Goal: Task Accomplishment & Management: Use online tool/utility

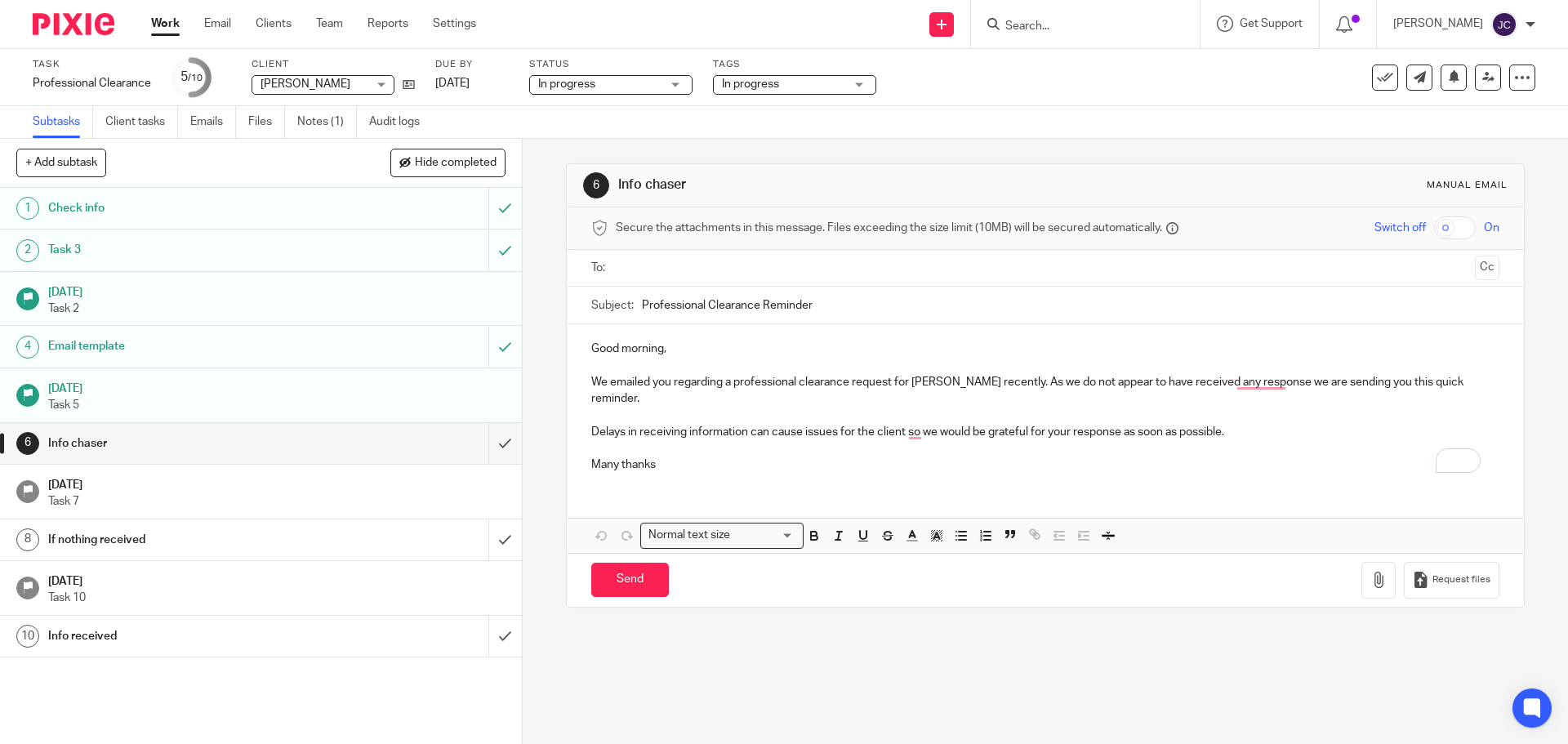
click at [1068, 20] on input "Search" at bounding box center [1077, 26] width 147 height 15
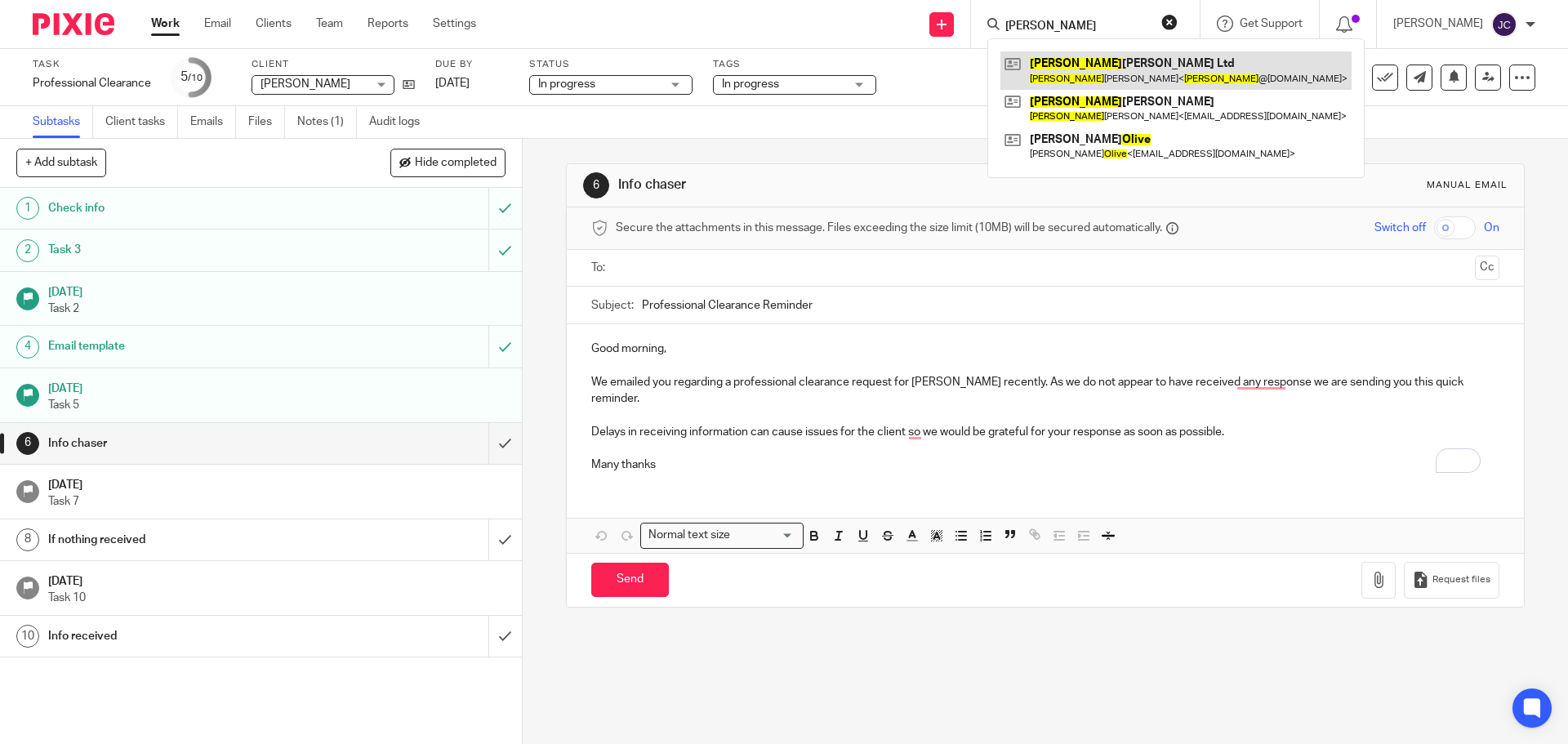
type input "oliver"
click at [1079, 62] on link at bounding box center [1175, 70] width 351 height 38
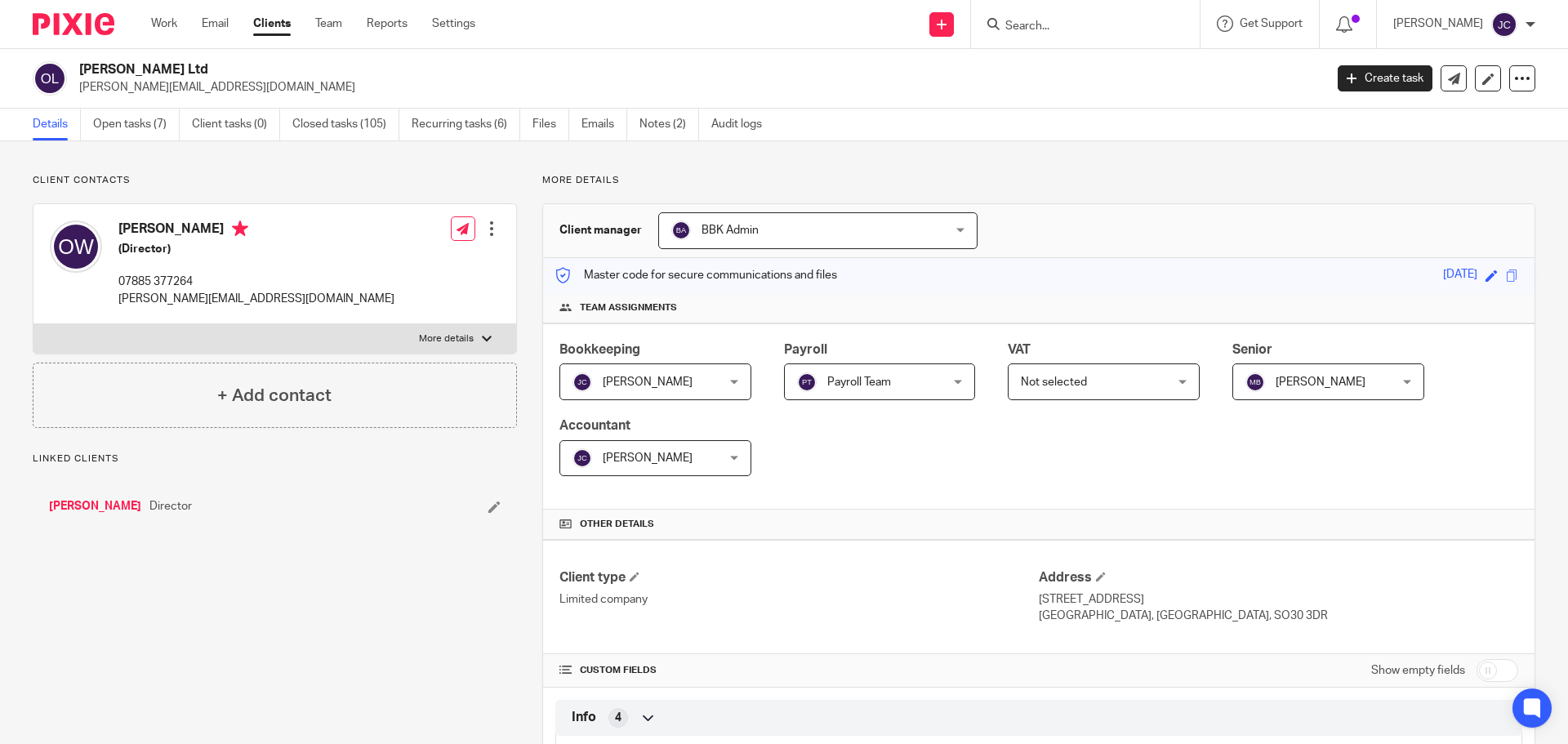
click at [1138, 387] on span "Not selected" at bounding box center [1091, 381] width 142 height 34
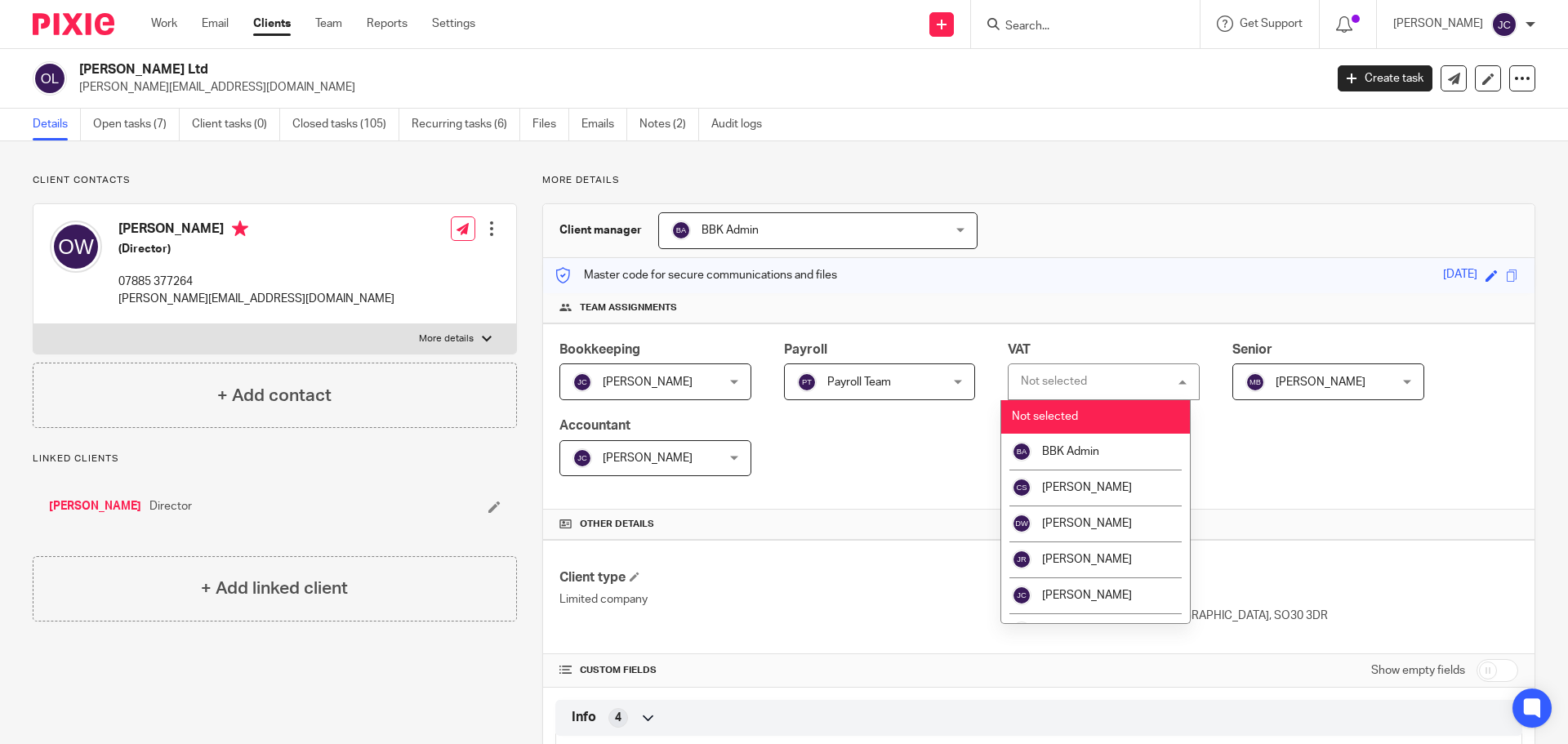
click at [1099, 319] on div "Team assignments" at bounding box center [1039, 308] width 992 height 30
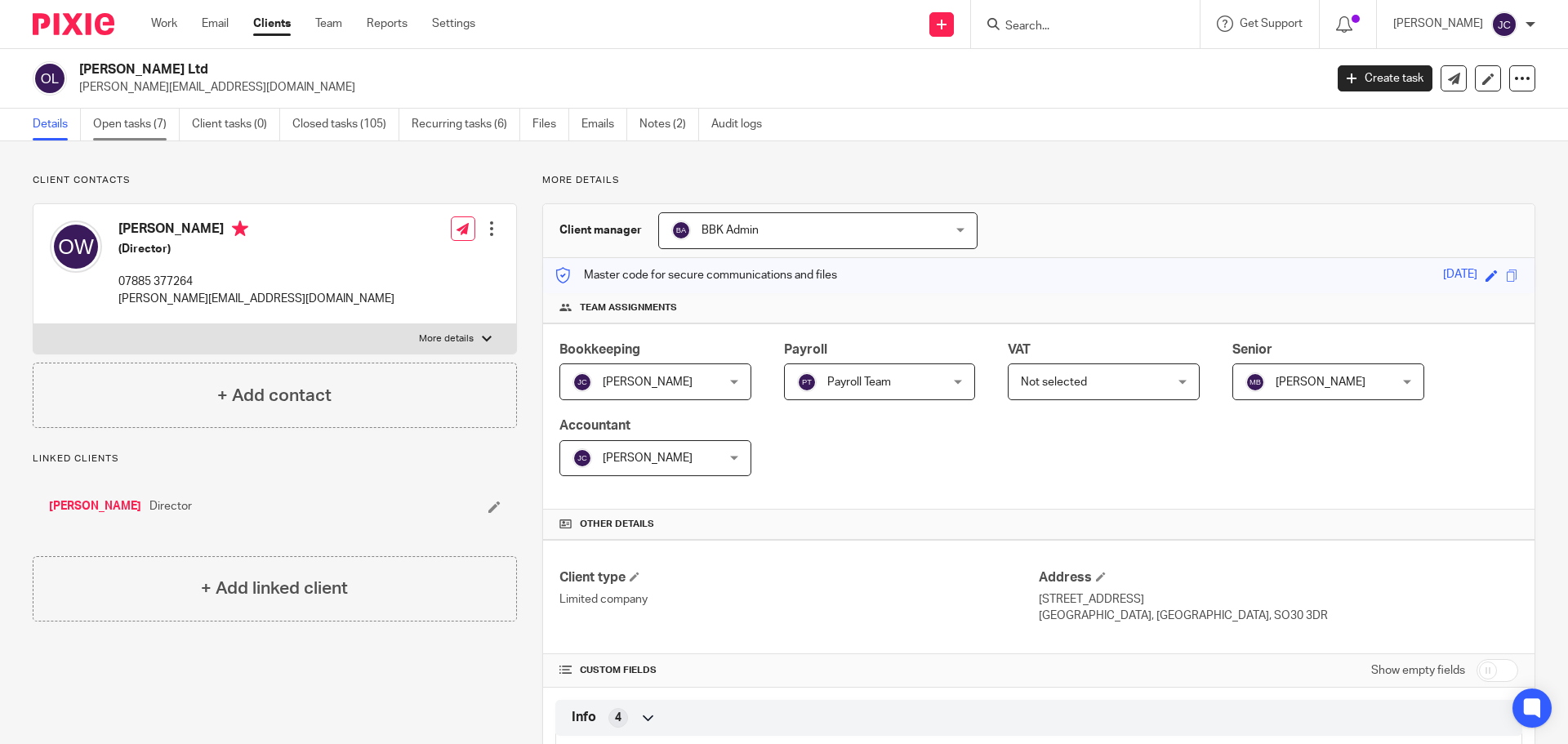
click at [128, 126] on link "Open tasks (7)" at bounding box center [136, 124] width 86 height 32
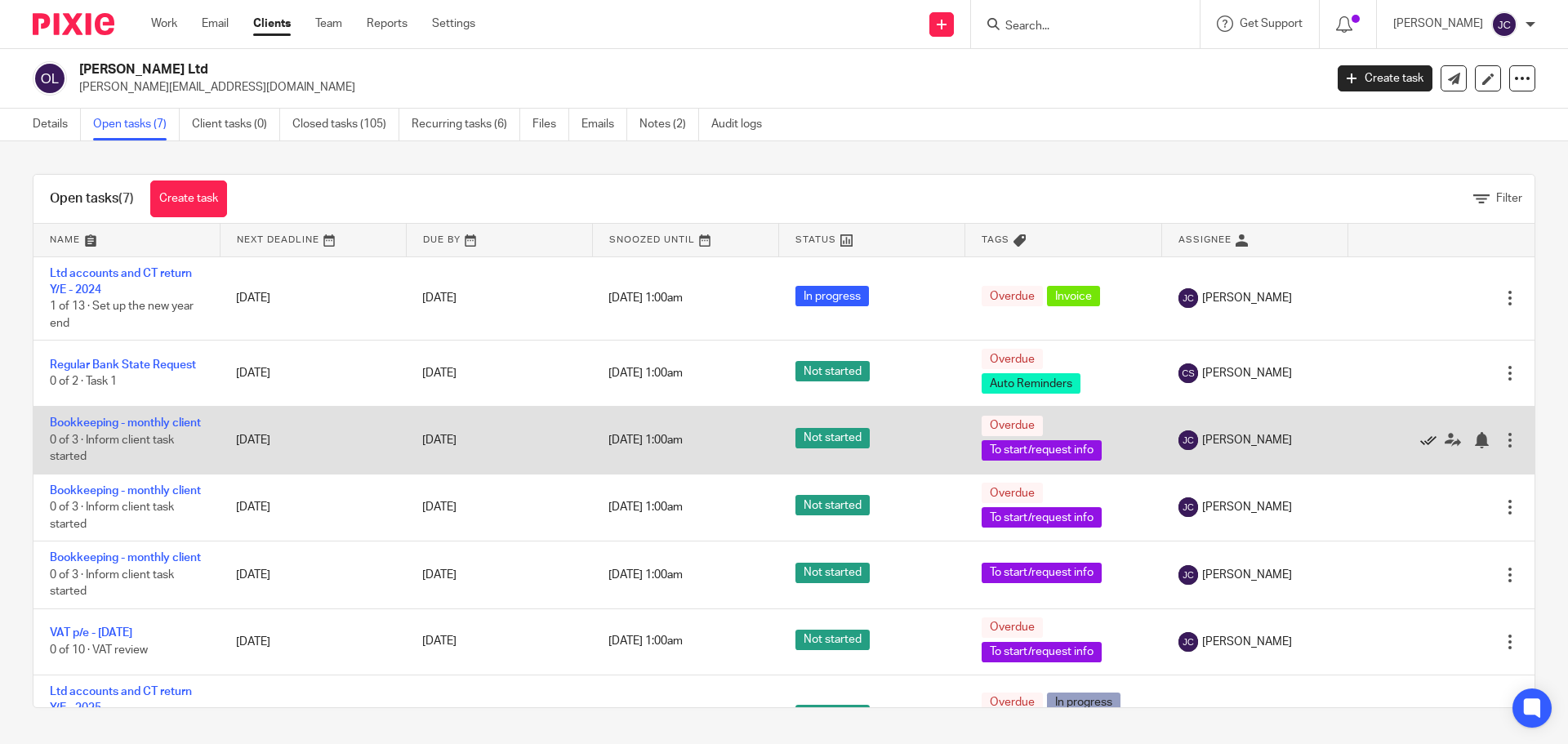
click at [1420, 448] on icon at bounding box center [1428, 440] width 16 height 16
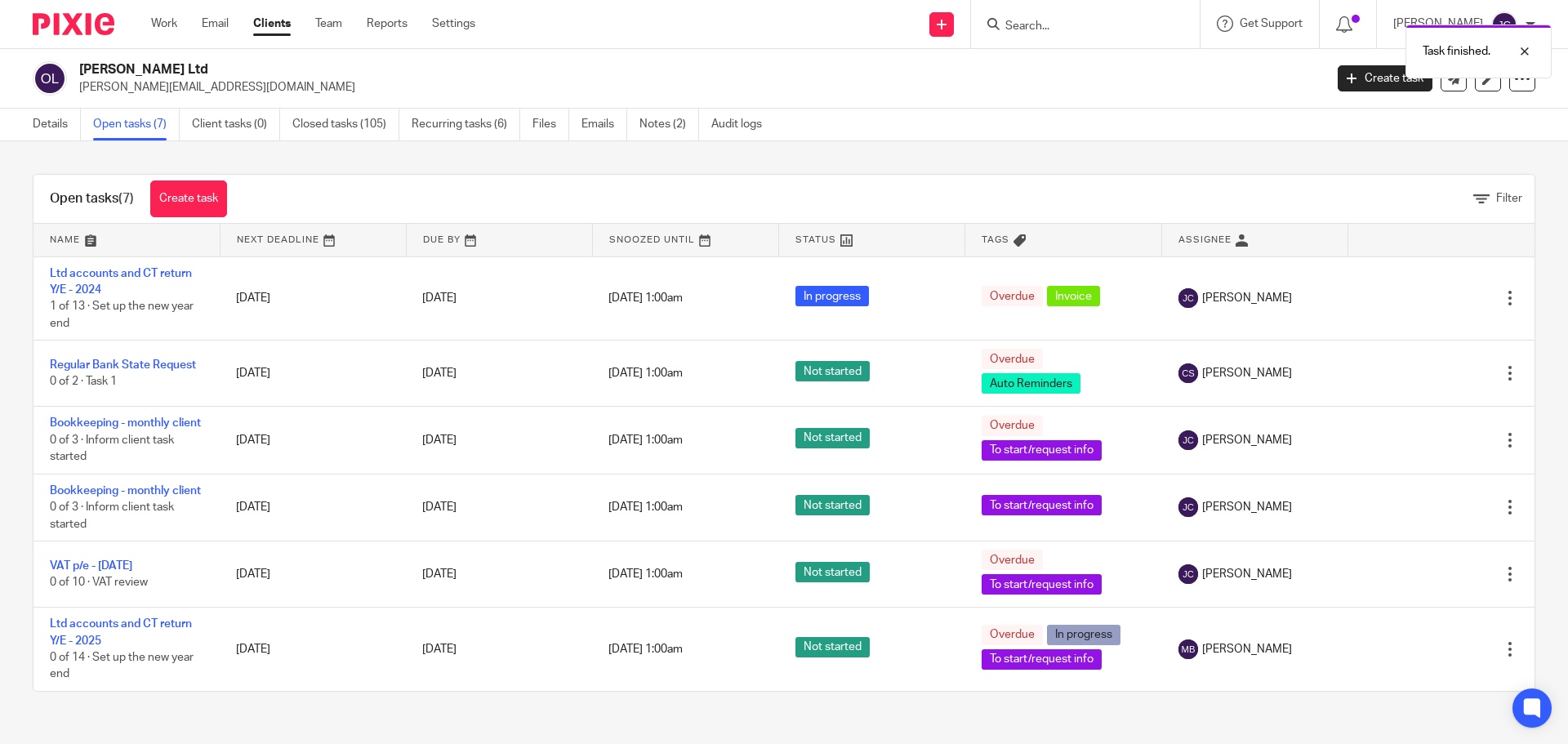
click at [1420, 448] on icon at bounding box center [1428, 440] width 16 height 16
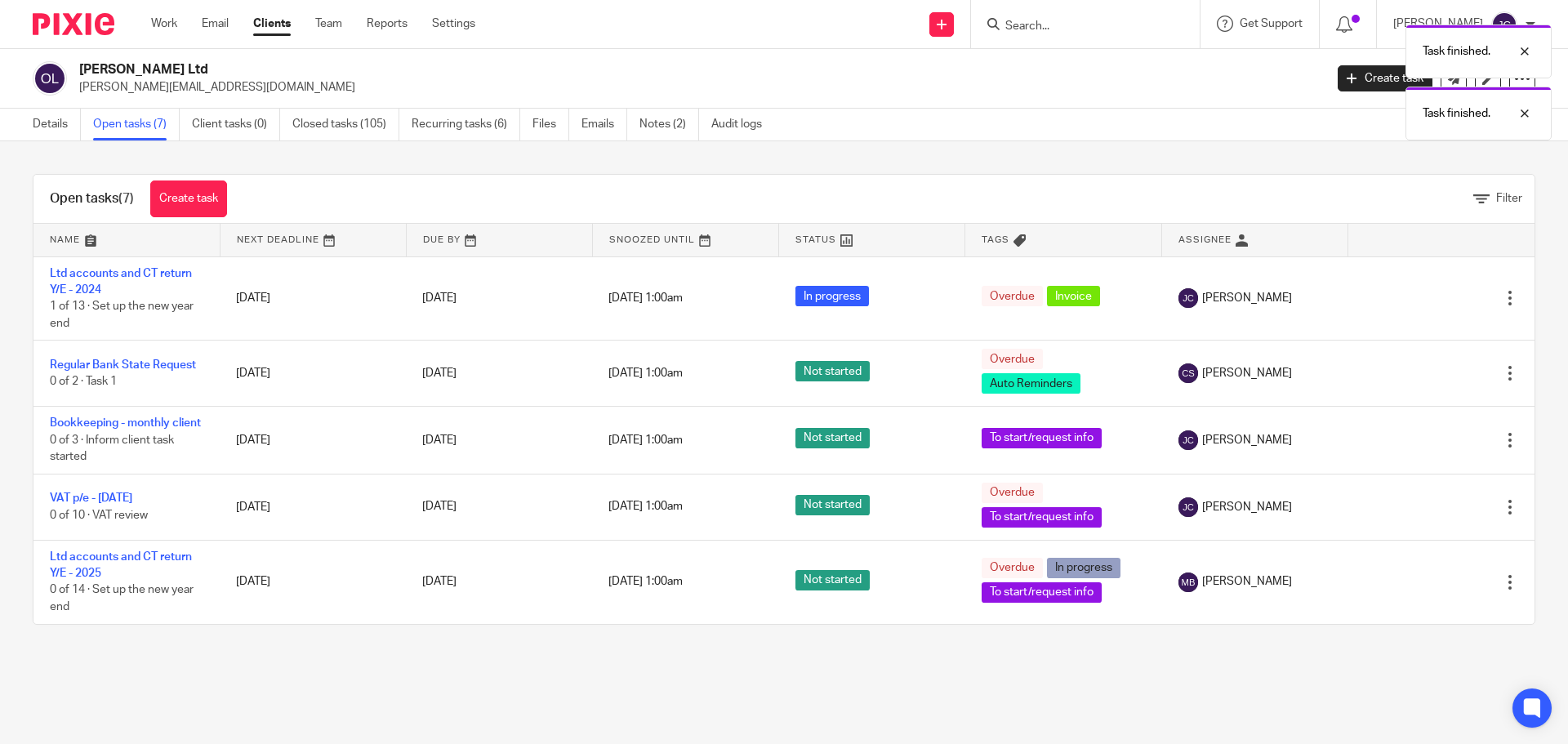
click at [1390, 448] on div at bounding box center [1433, 440] width 137 height 16
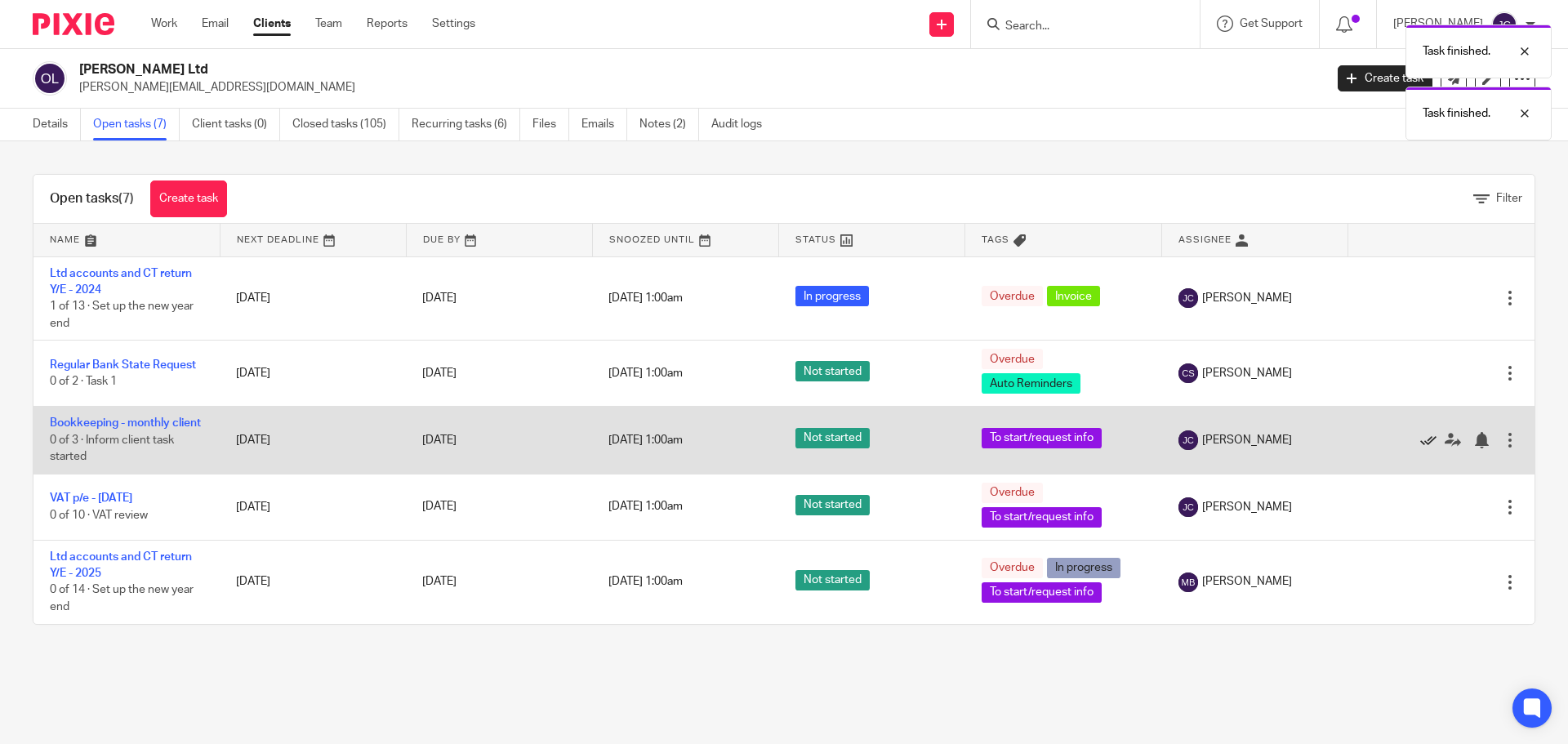
click at [1420, 448] on icon at bounding box center [1428, 440] width 16 height 16
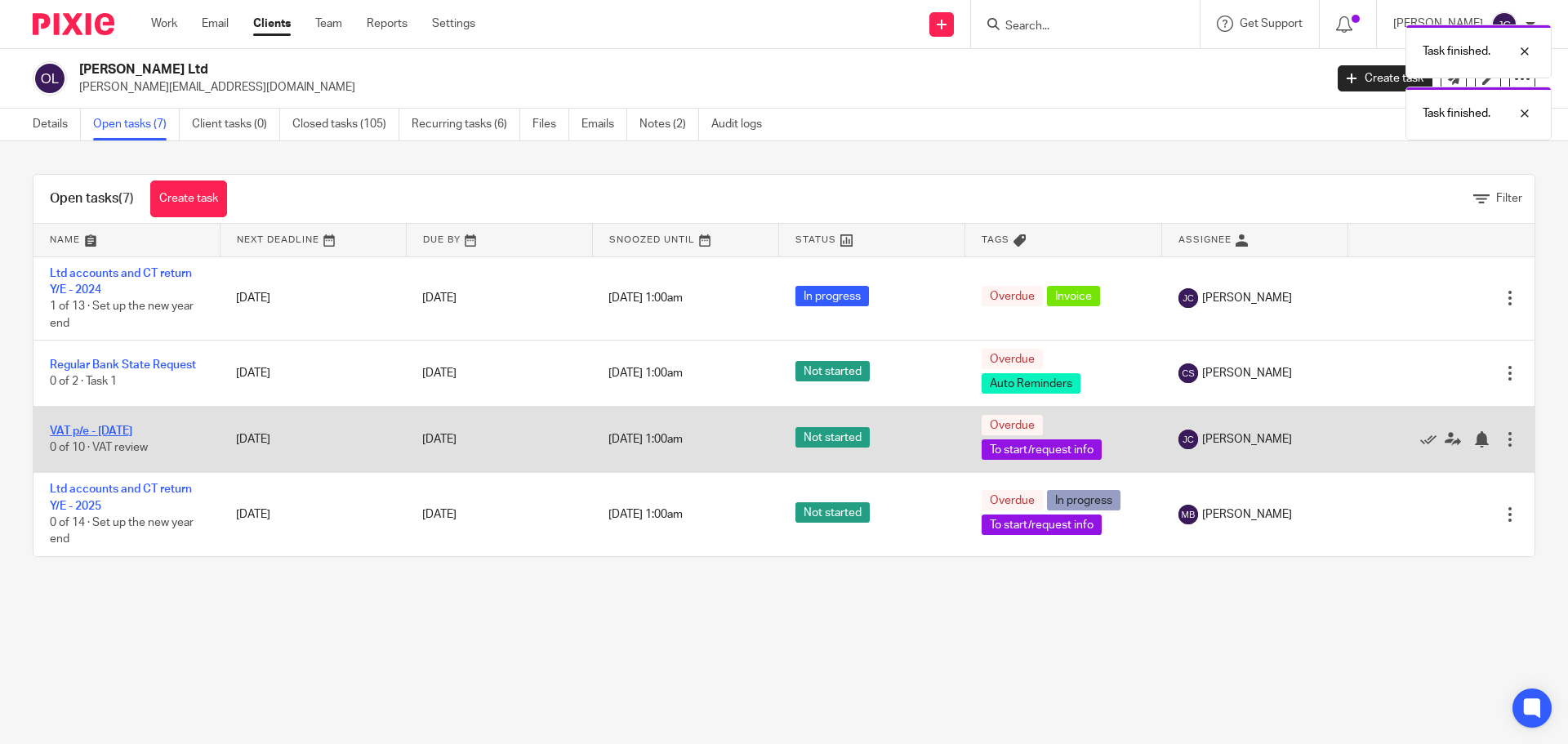
click at [67, 431] on link "VAT p/e - July 2025" at bounding box center [91, 431] width 83 height 11
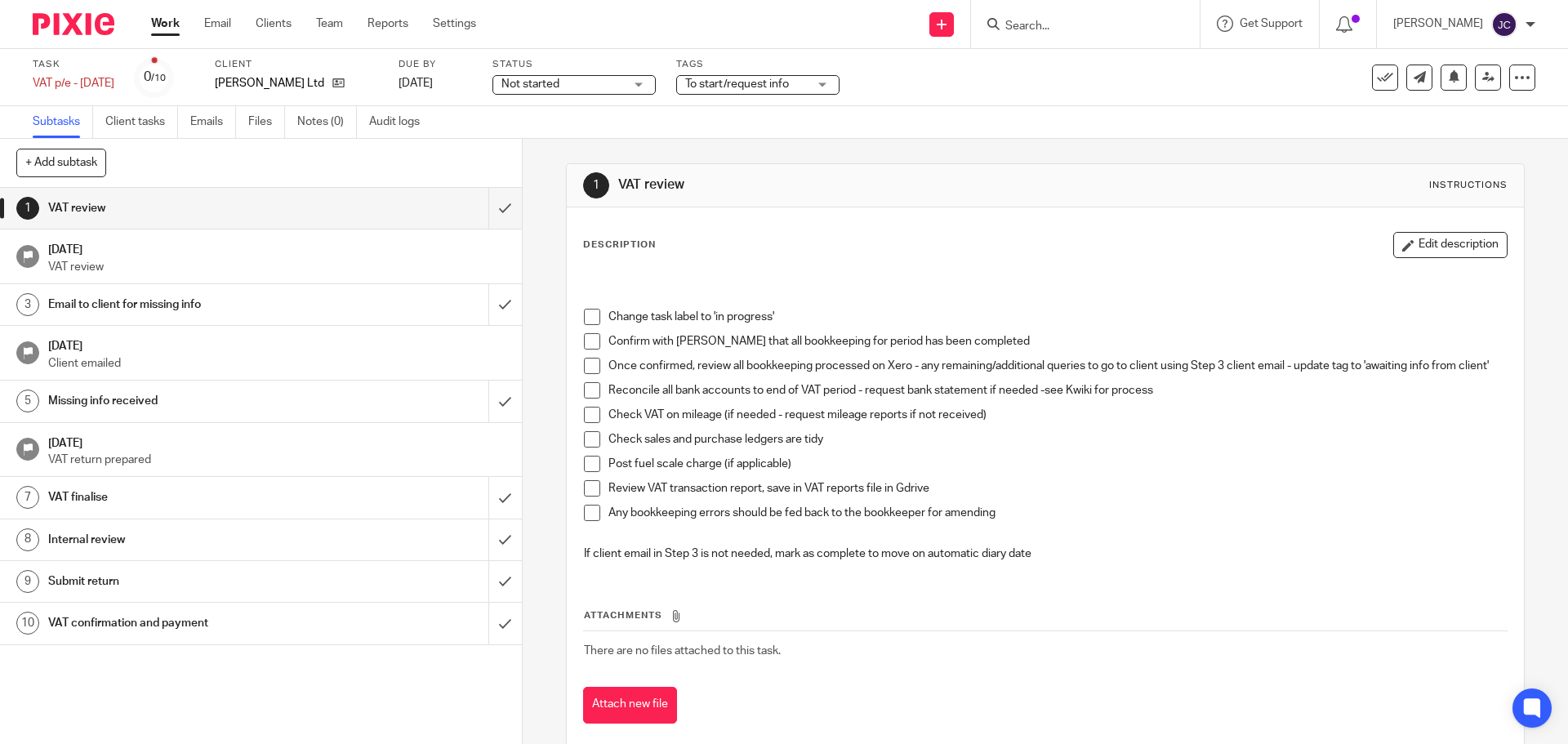
click at [643, 83] on div "Not started Not started" at bounding box center [574, 85] width 163 height 20
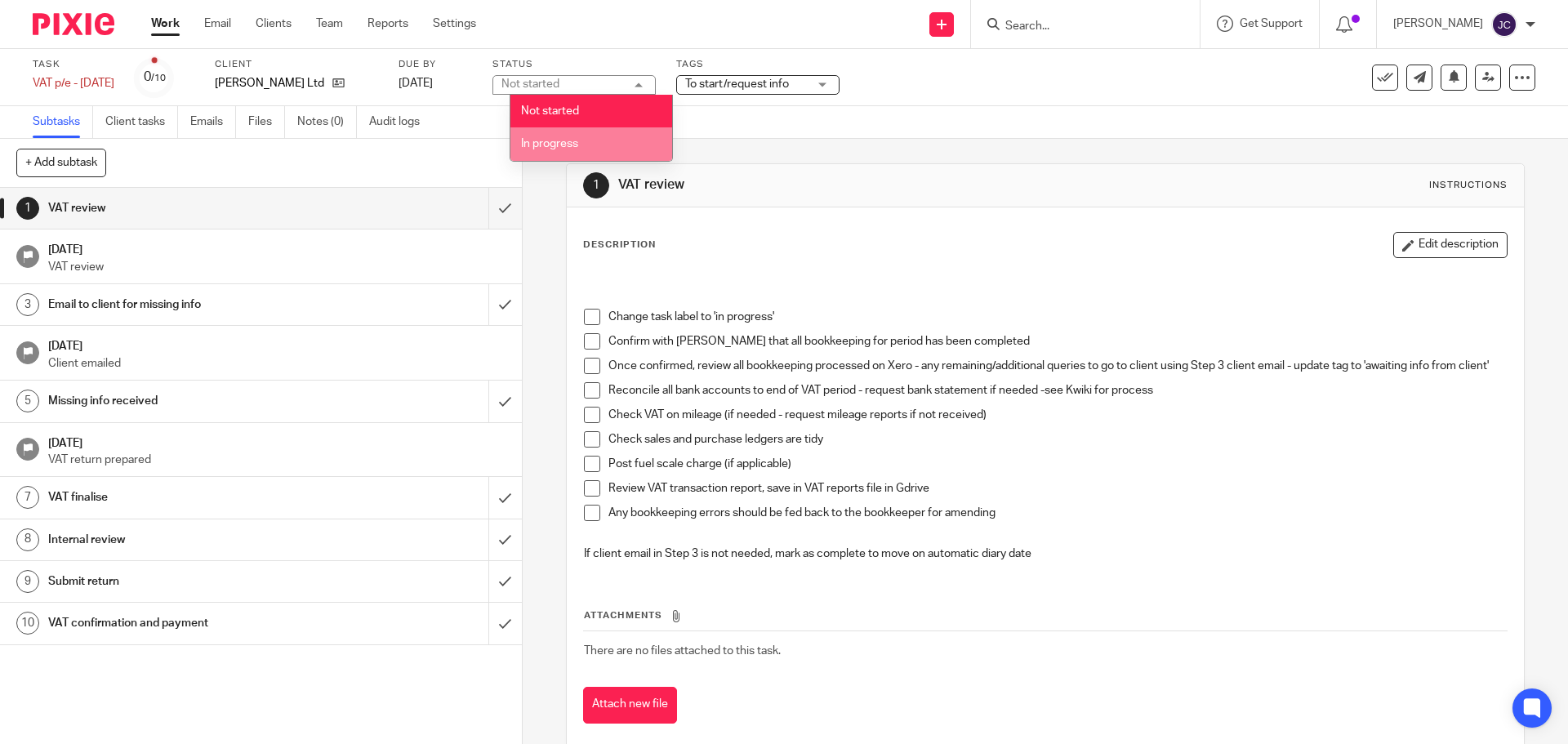
click at [635, 132] on li "In progress" at bounding box center [591, 144] width 161 height 33
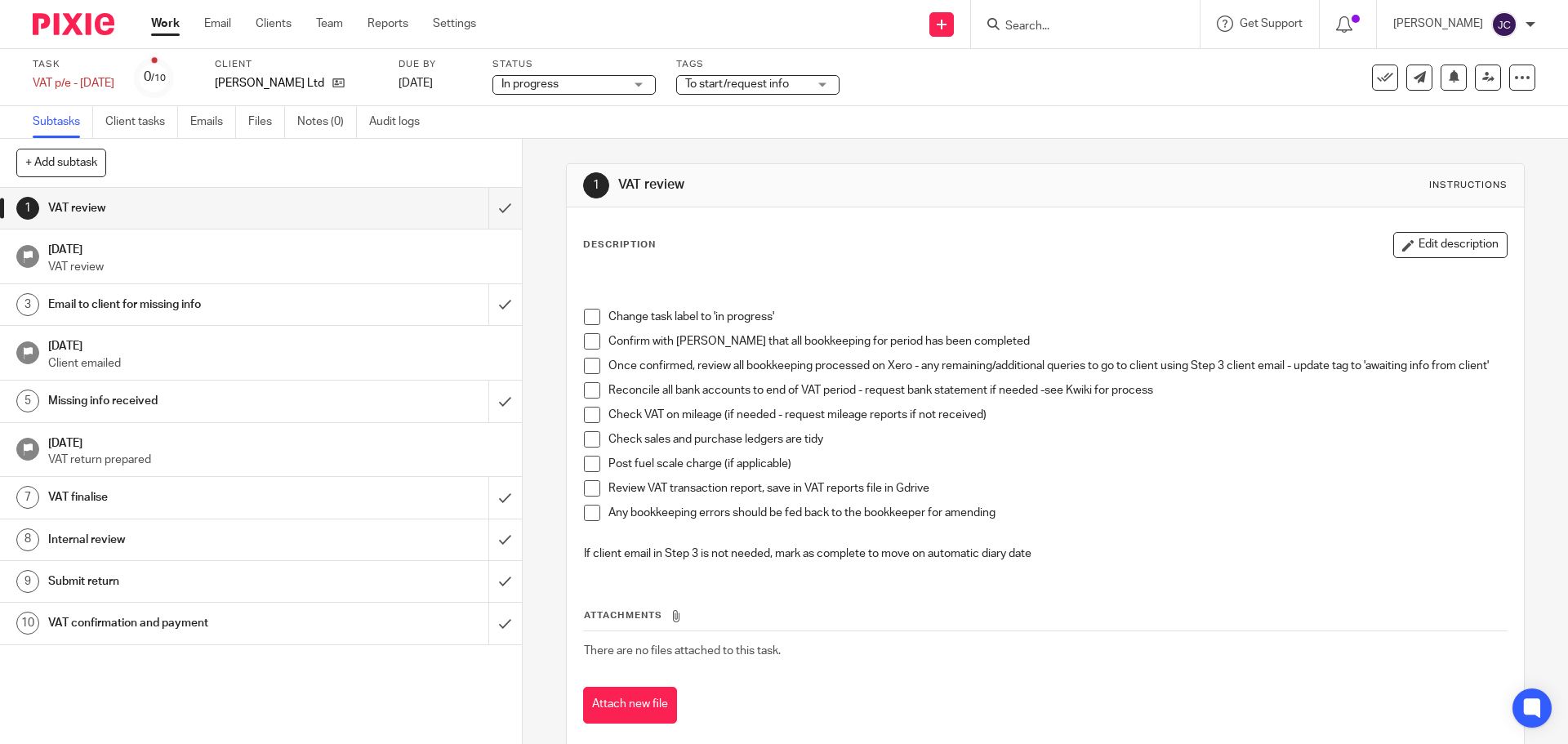
click at [587, 321] on span at bounding box center [592, 316] width 16 height 16
click at [584, 342] on span at bounding box center [592, 341] width 16 height 16
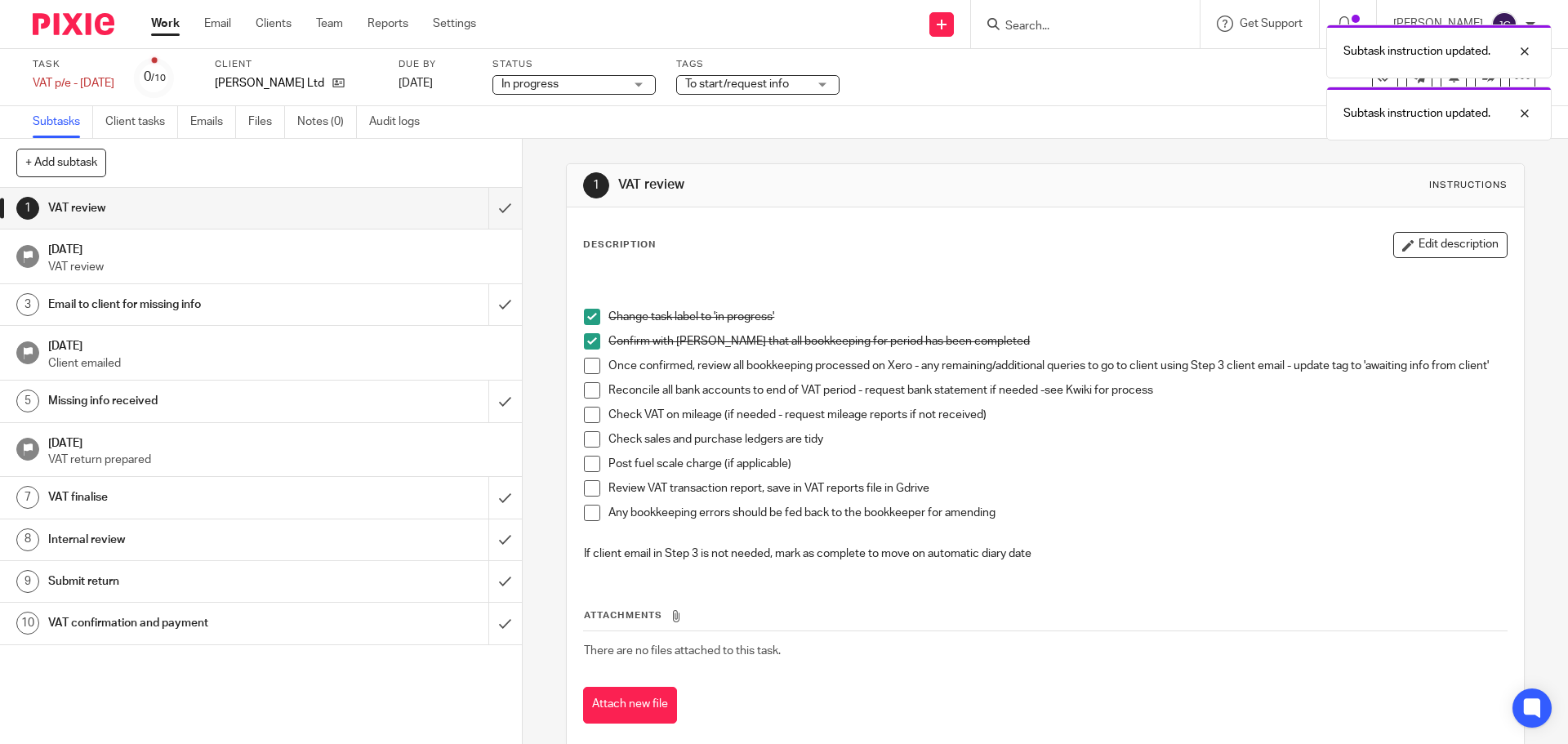
click at [585, 368] on span at bounding box center [592, 366] width 16 height 16
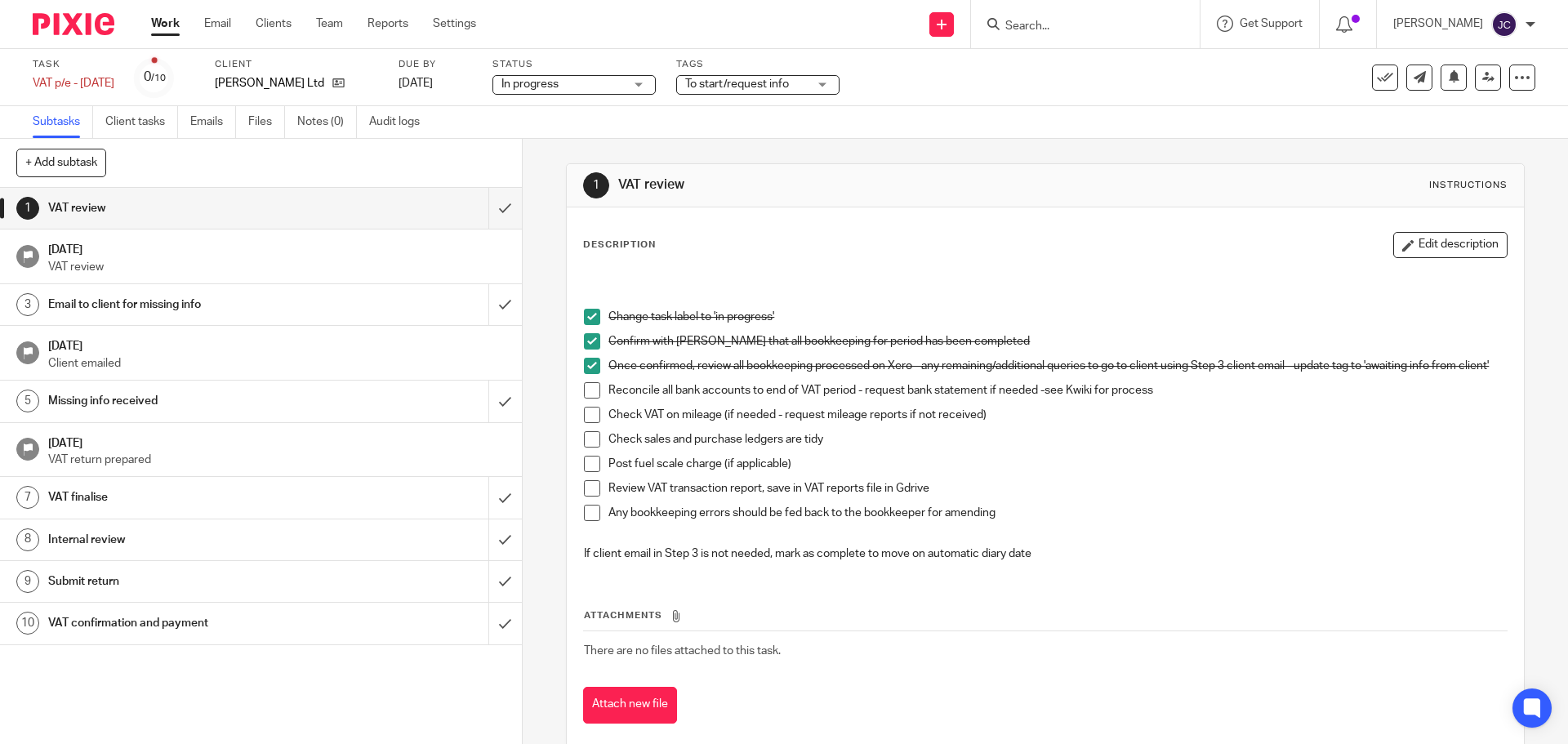
click at [588, 441] on span at bounding box center [592, 439] width 16 height 16
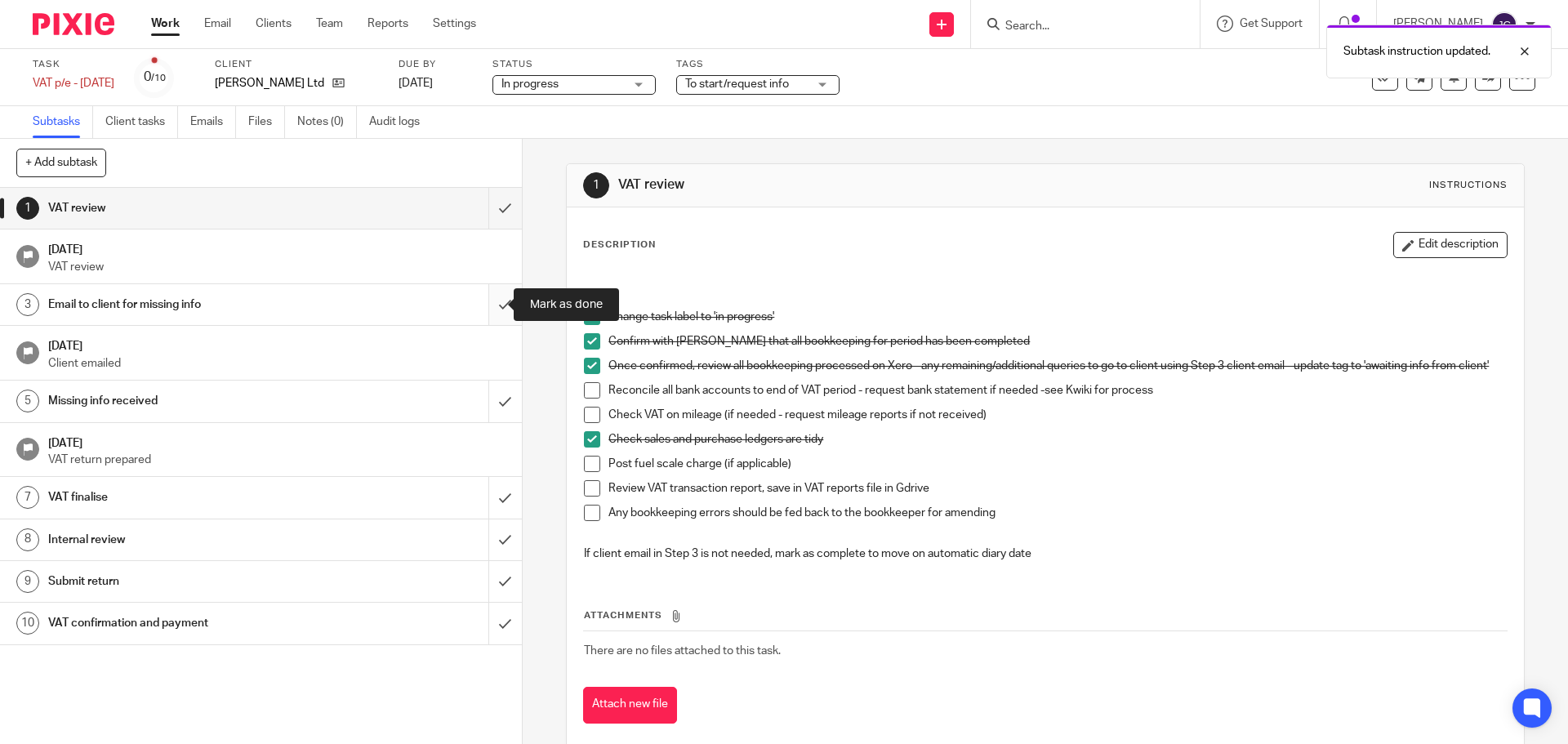
click at [494, 307] on input "submit" at bounding box center [260, 305] width 522 height 41
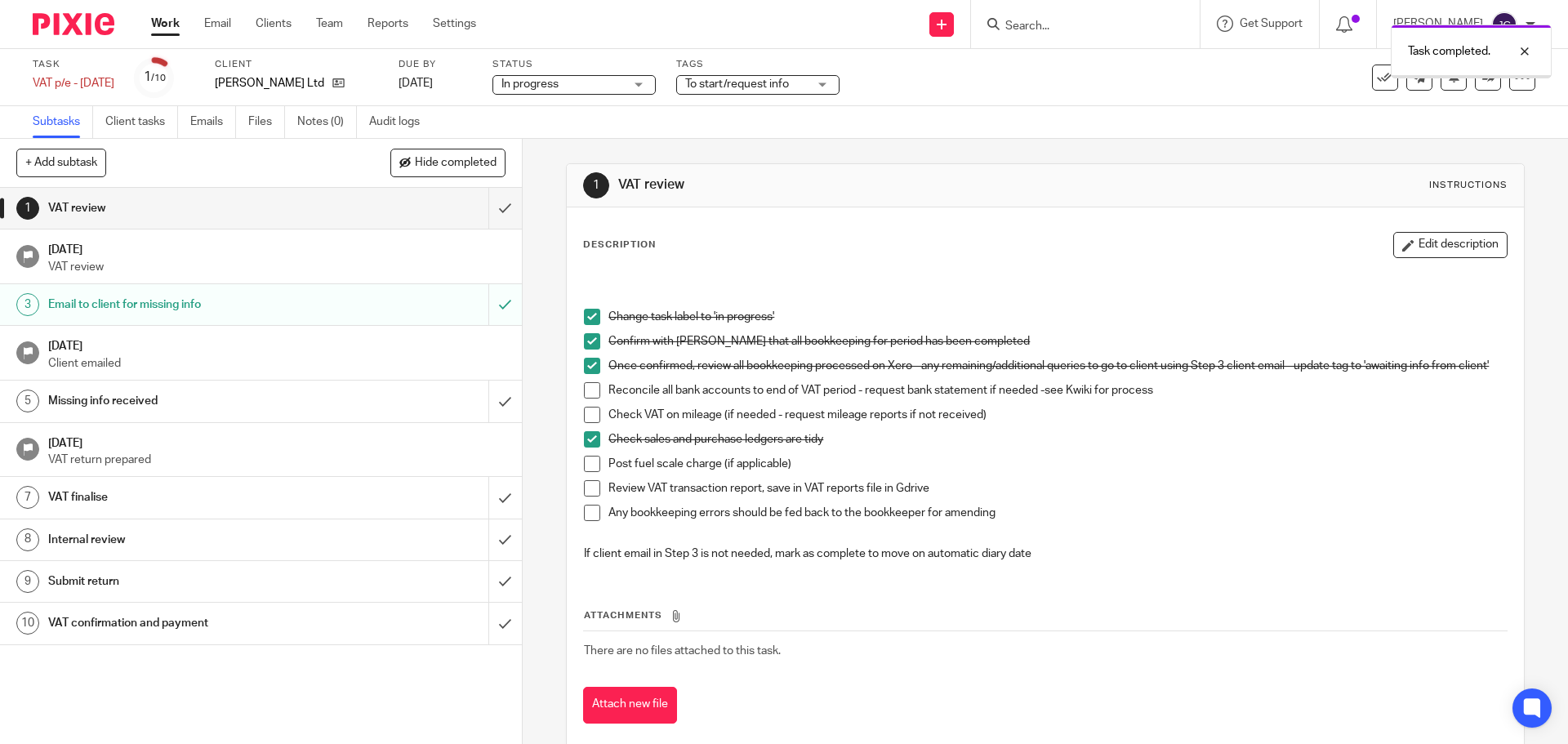
click at [387, 309] on div "Email to client for missing info" at bounding box center [260, 304] width 424 height 25
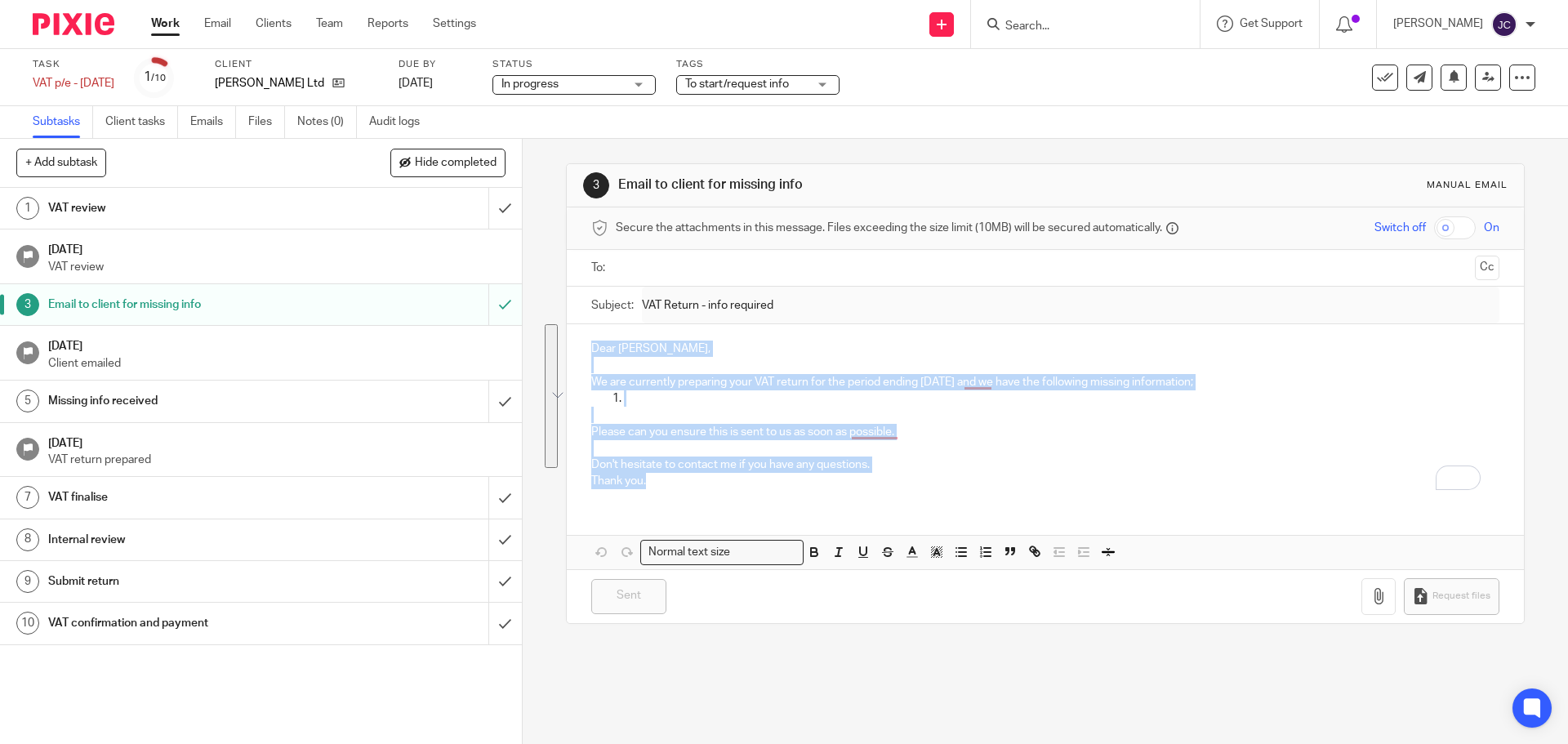
drag, startPoint x: 647, startPoint y: 480, endPoint x: 587, endPoint y: 353, distance: 140.5
click at [587, 353] on div "Dear [PERSON_NAME], We are currently preparing your VAT return for the period e…" at bounding box center [1045, 413] width 957 height 177
copy div "Dear [PERSON_NAME], We are currently preparing your VAT return for the period e…"
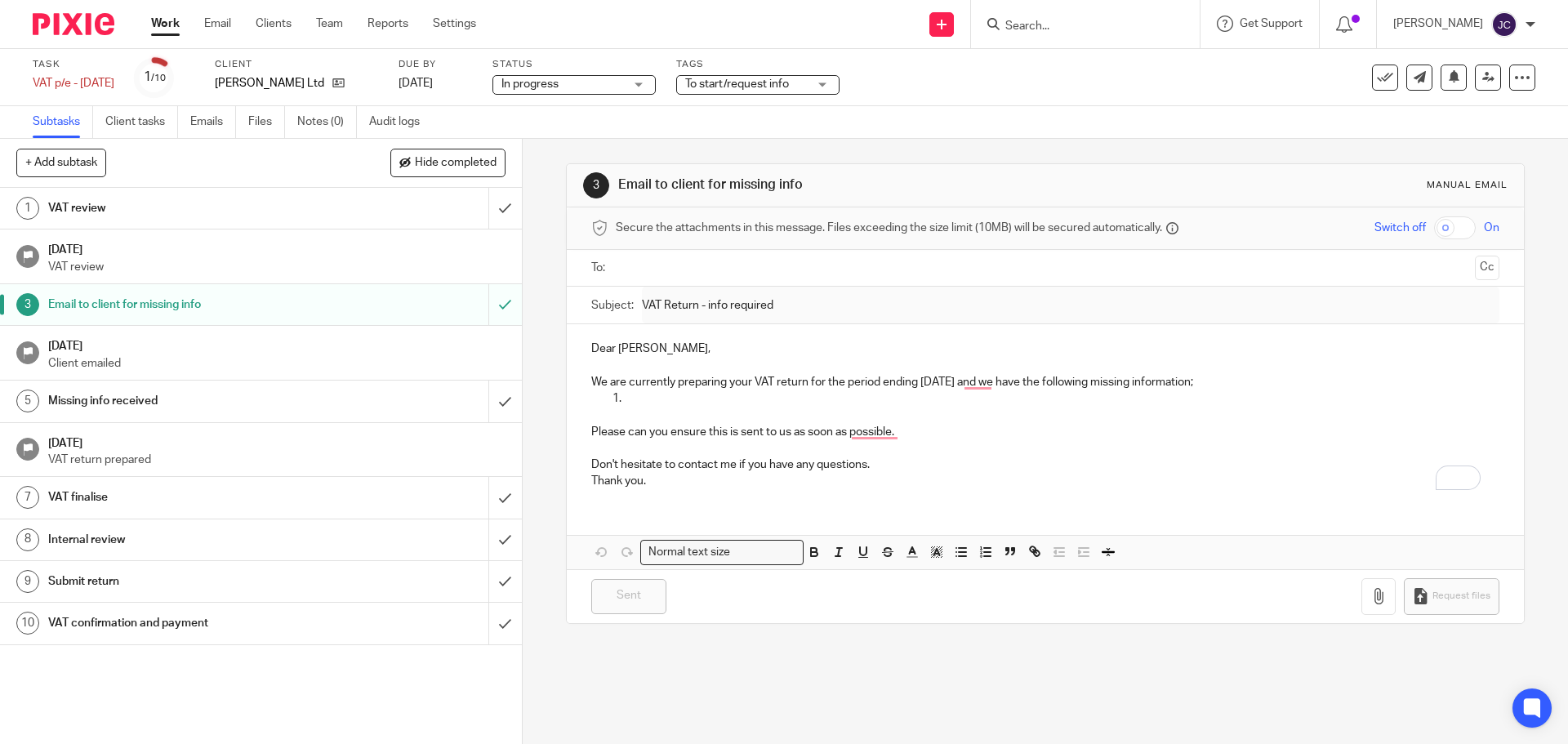
click at [1047, 26] on input "Search" at bounding box center [1077, 26] width 147 height 15
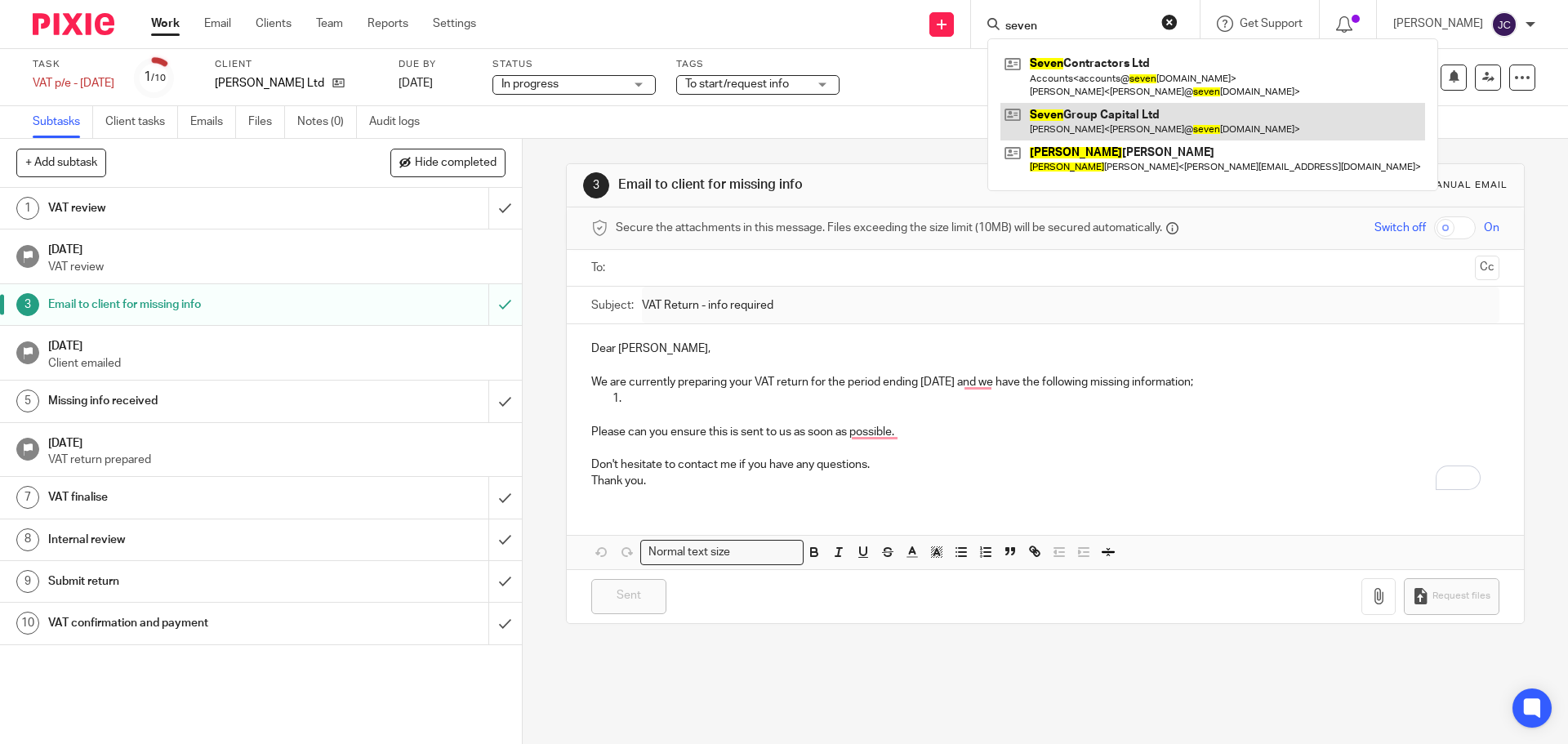
type input "seven"
click at [1083, 116] on link at bounding box center [1212, 121] width 424 height 38
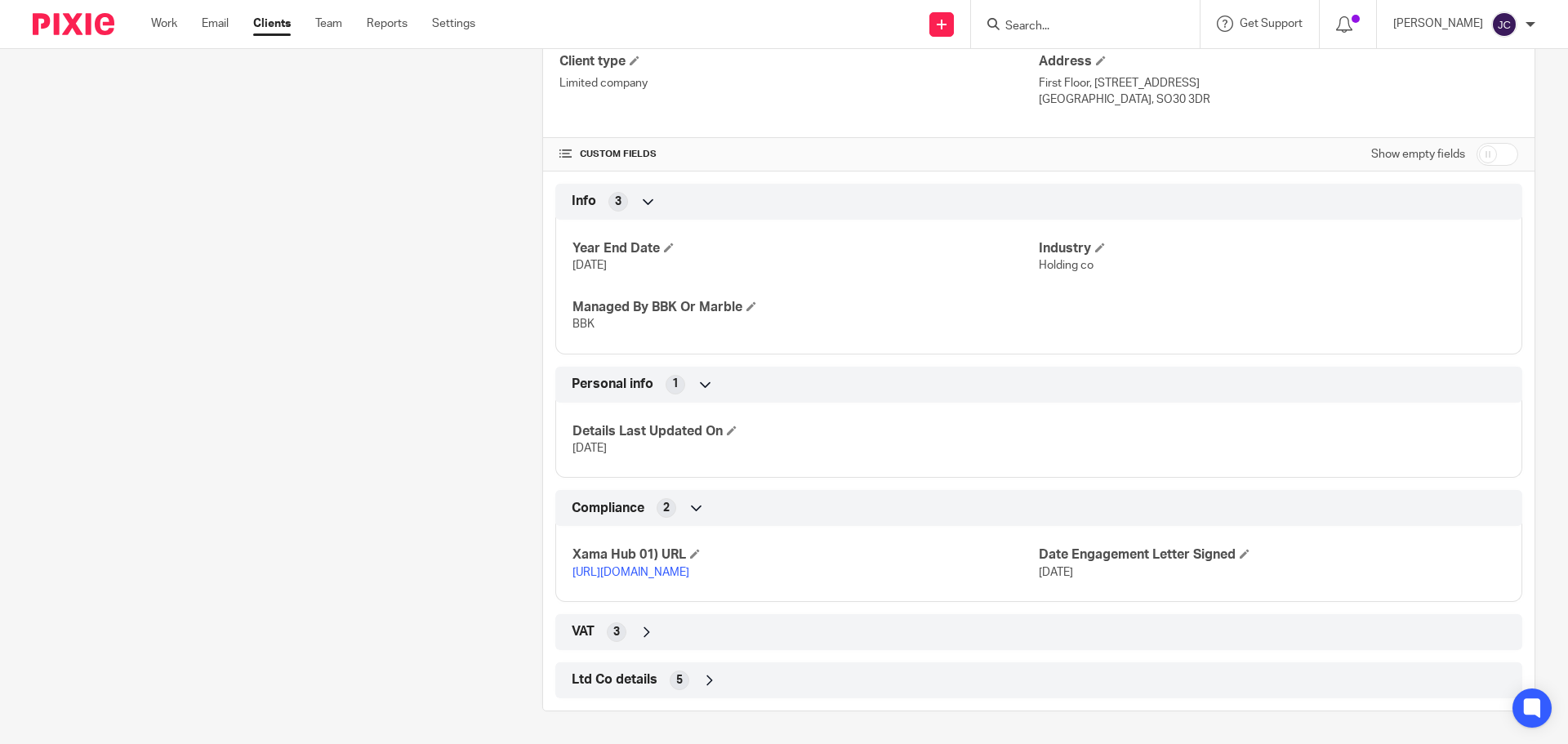
scroll to position [533, 0]
click at [804, 696] on div "Ltd Co details 5" at bounding box center [1039, 680] width 967 height 36
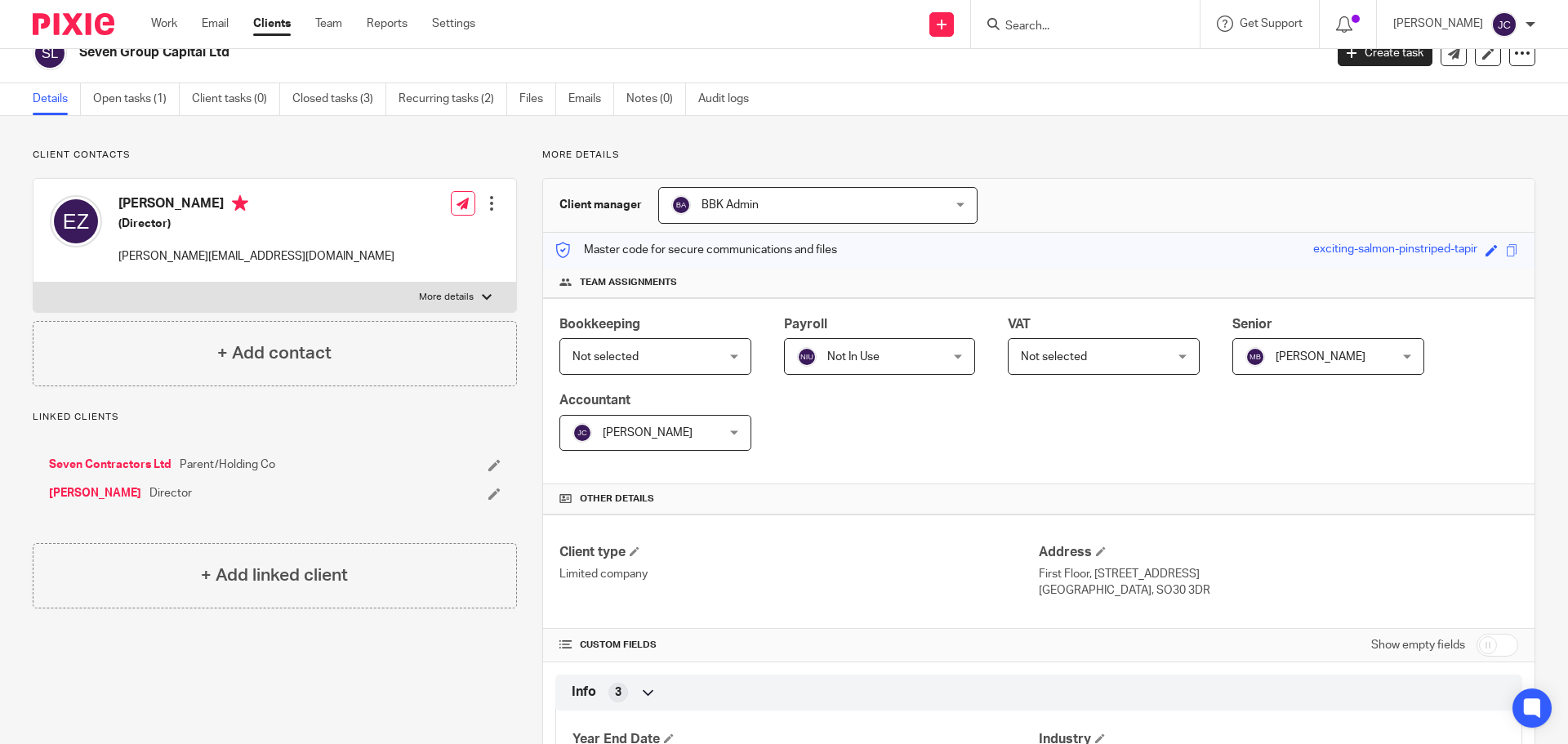
scroll to position [0, 0]
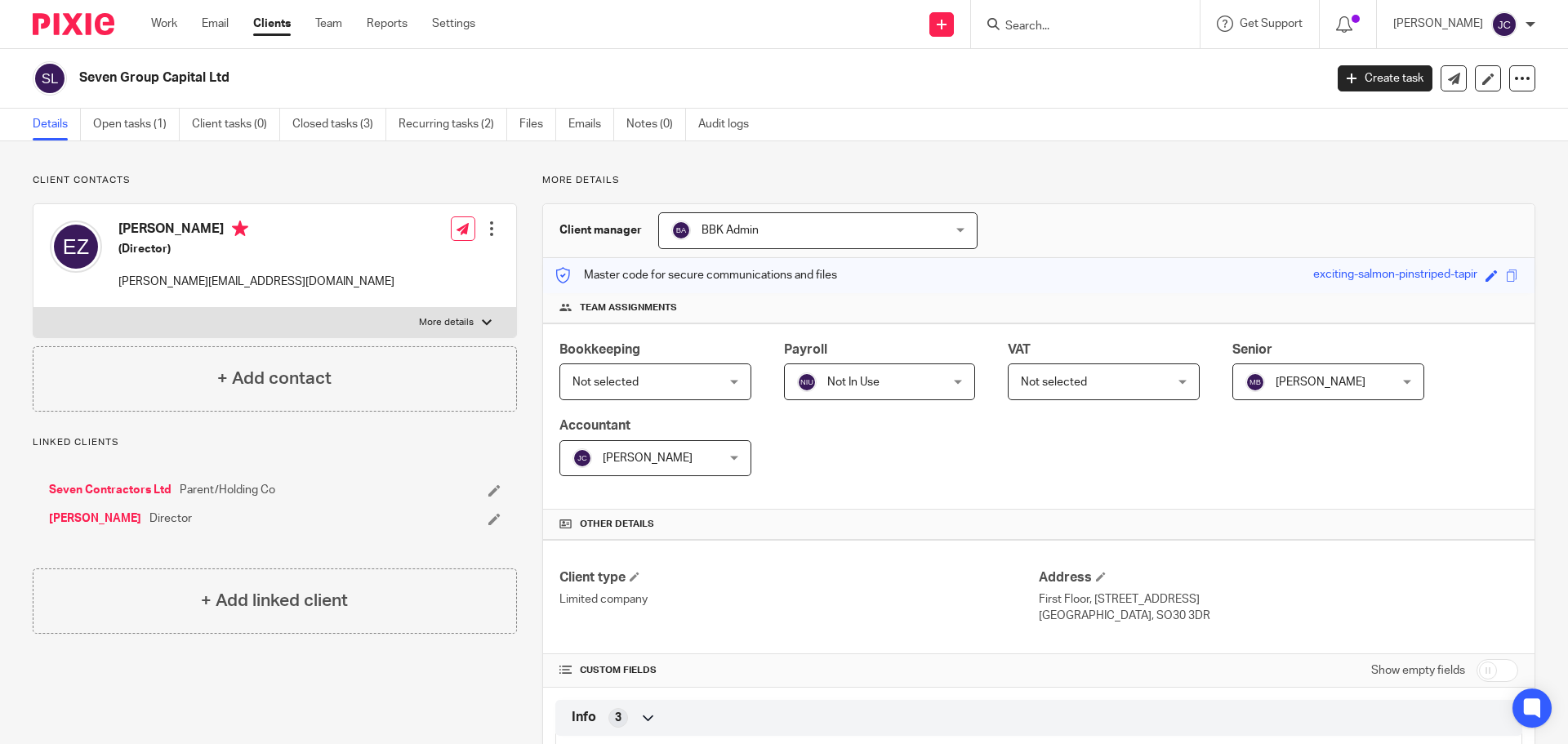
click at [1483, 682] on div "Show empty fields" at bounding box center [1444, 671] width 147 height 32
click at [1489, 678] on input "checkbox" at bounding box center [1497, 671] width 42 height 23
checkbox input "true"
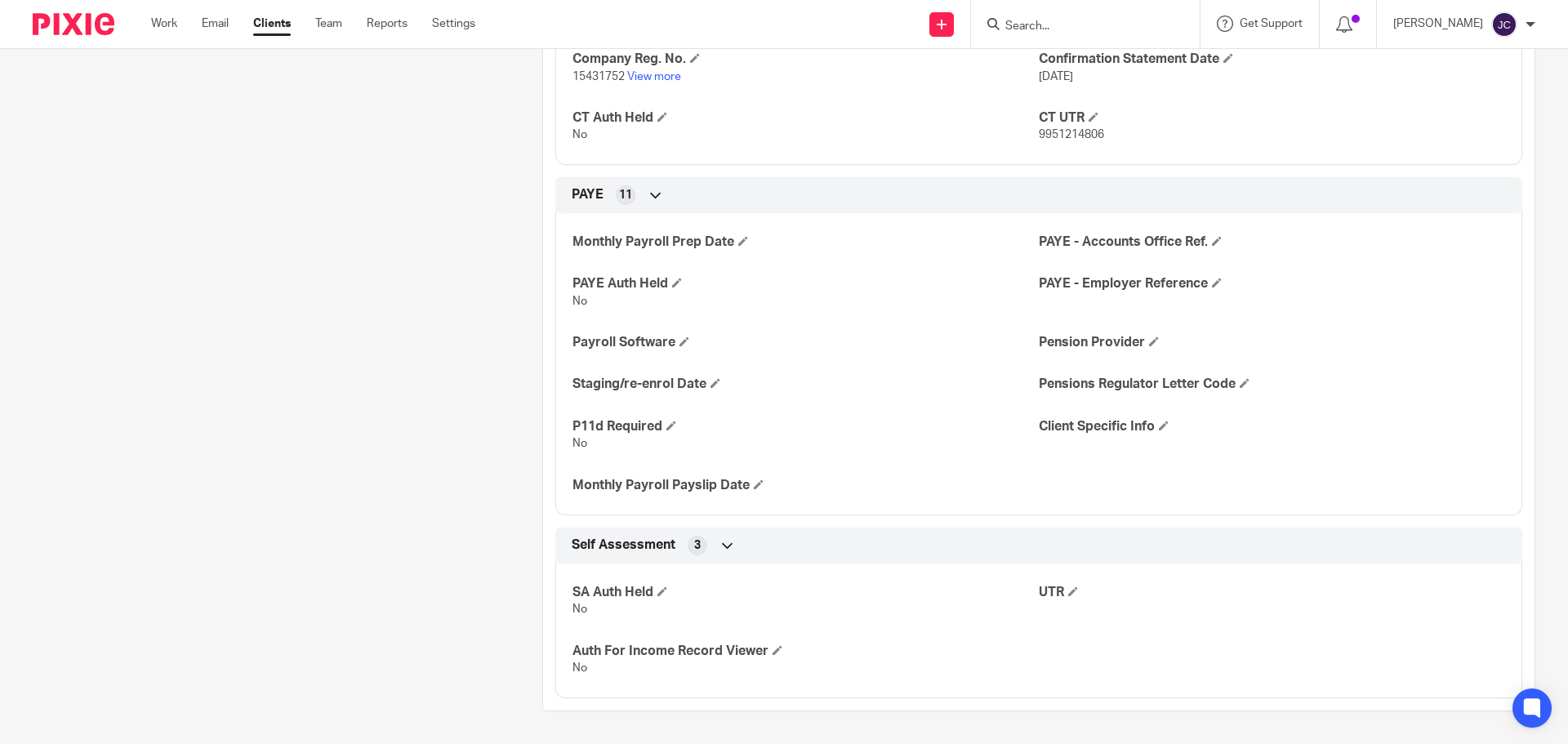
scroll to position [1893, 0]
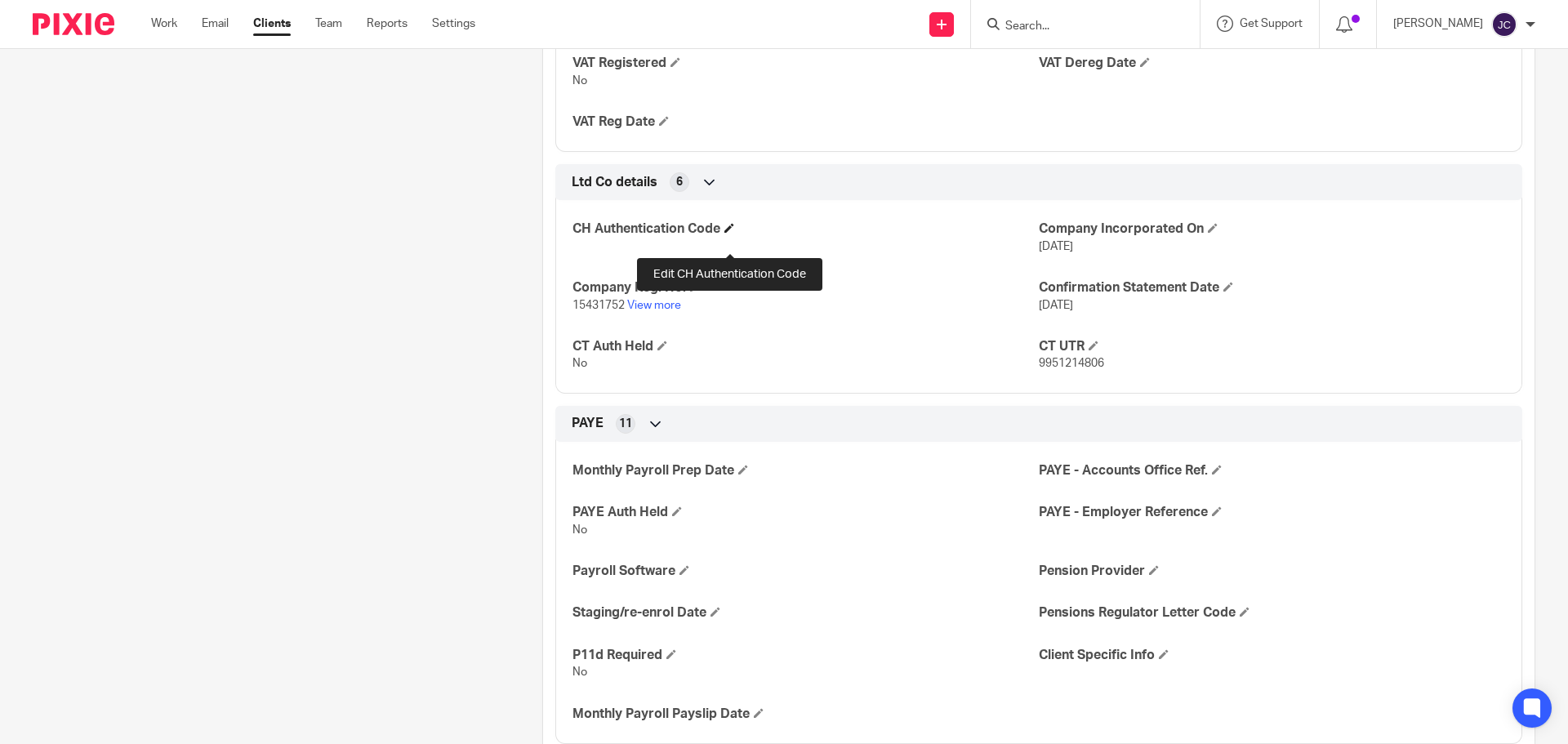
click at [727, 233] on span at bounding box center [728, 227] width 9 height 9
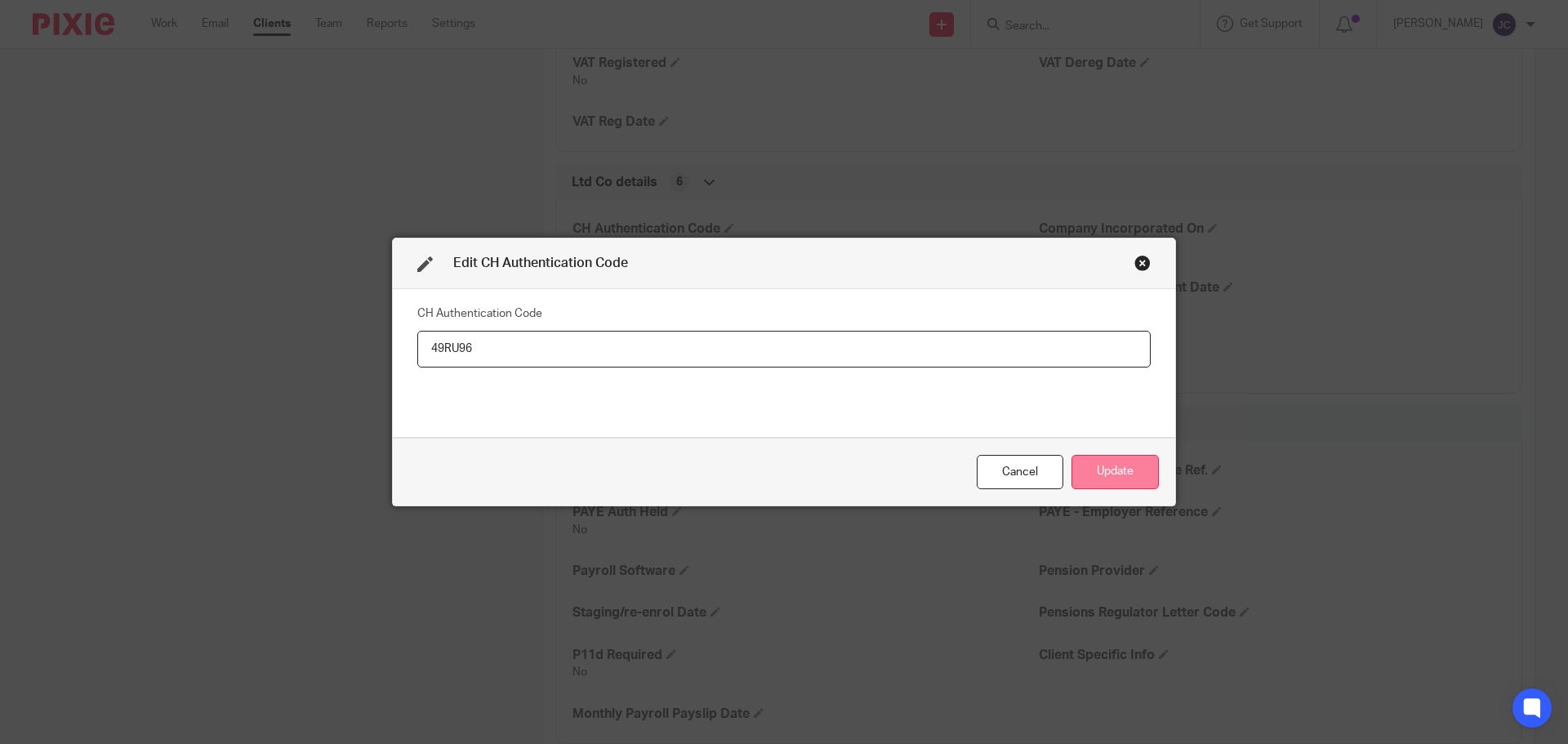
type input "49RU96"
click at [1109, 466] on button "Update" at bounding box center [1115, 472] width 87 height 35
